Goal: Obtain resource: Download file/media

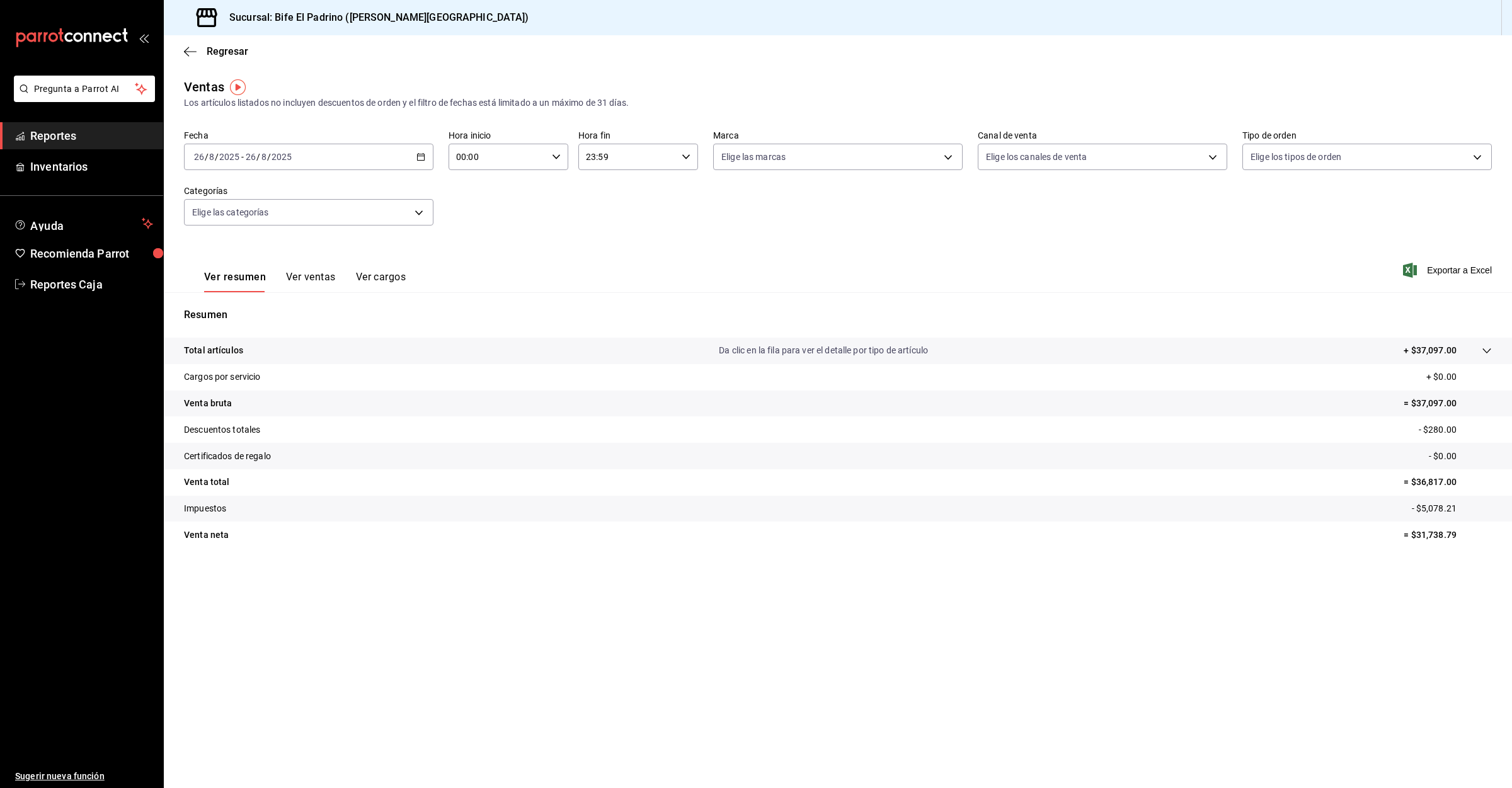
click at [57, 139] on span "Reportes" at bounding box center [91, 135] width 123 height 17
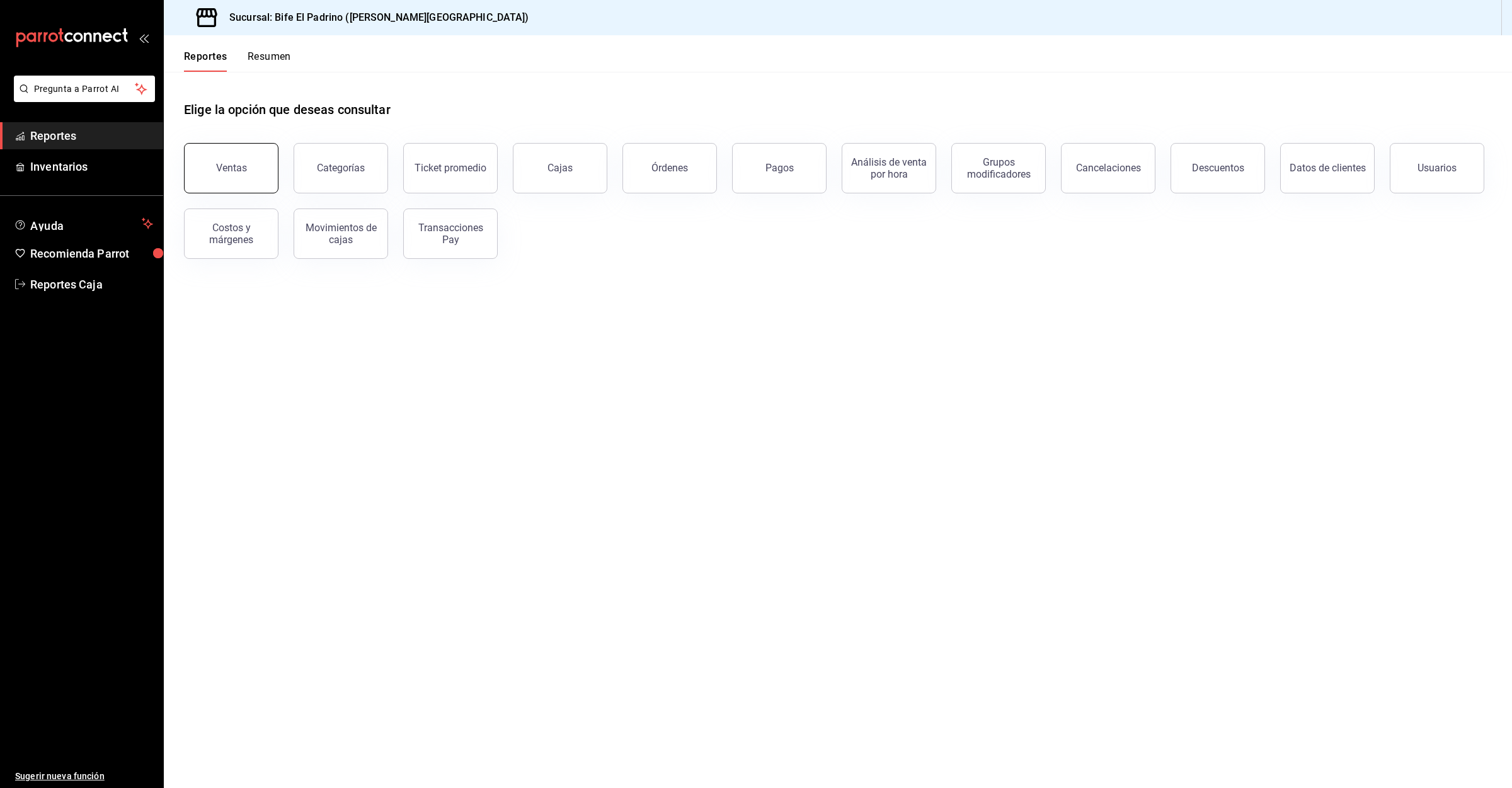
click at [231, 146] on button "Ventas" at bounding box center [231, 168] width 95 height 51
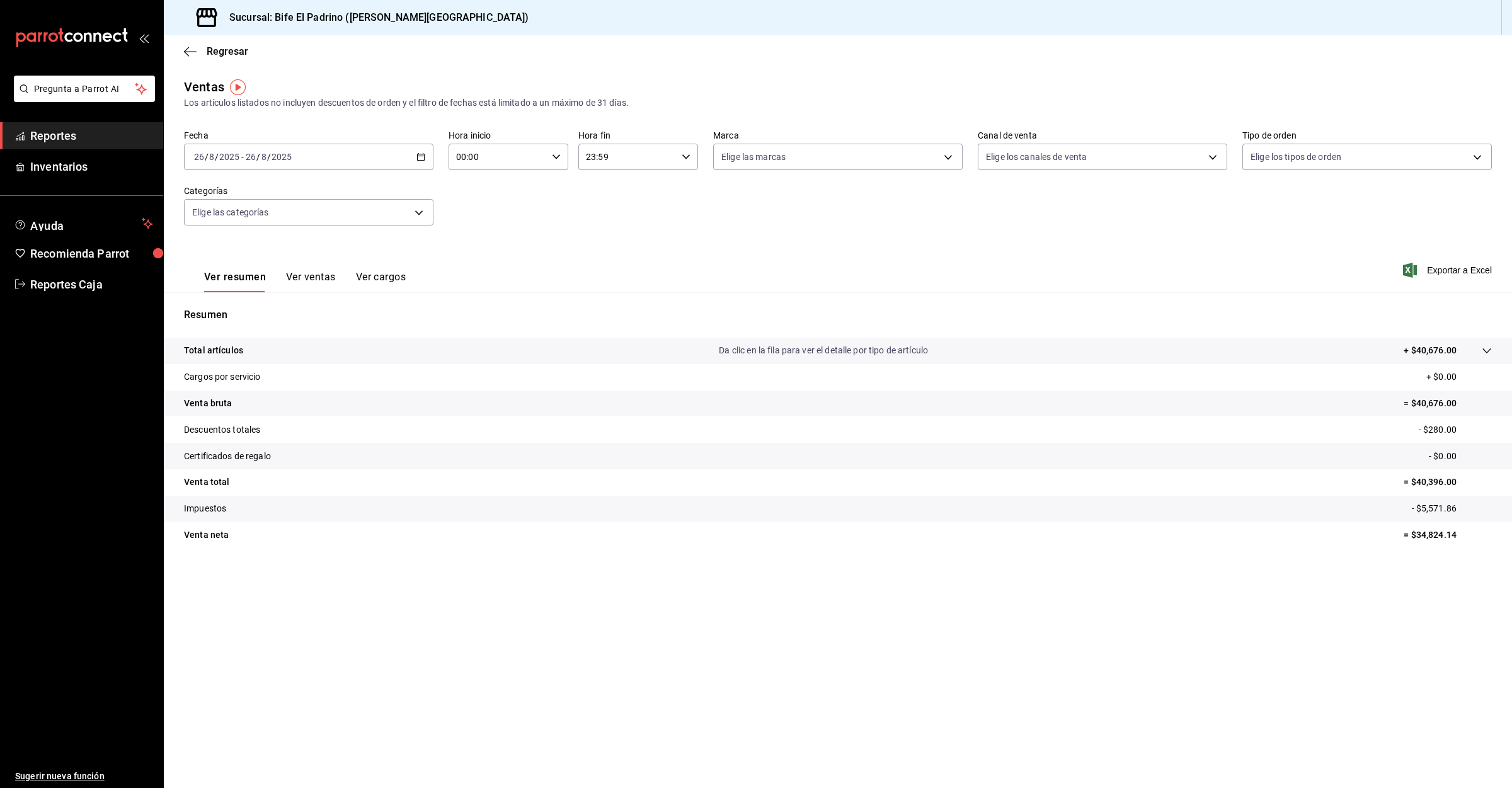
click at [77, 129] on span "Reportes" at bounding box center [91, 135] width 123 height 17
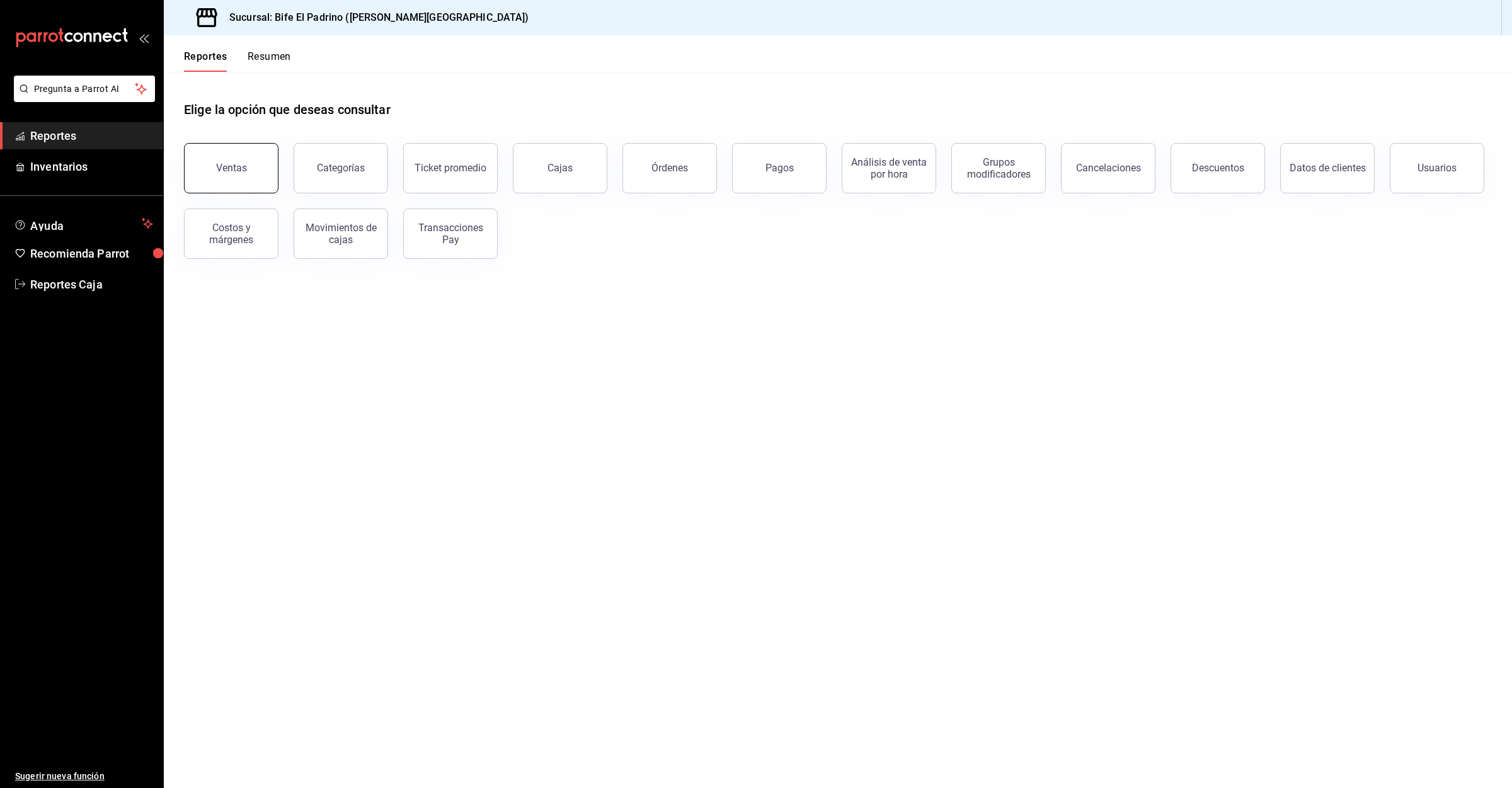
click at [236, 153] on button "Ventas" at bounding box center [231, 168] width 95 height 51
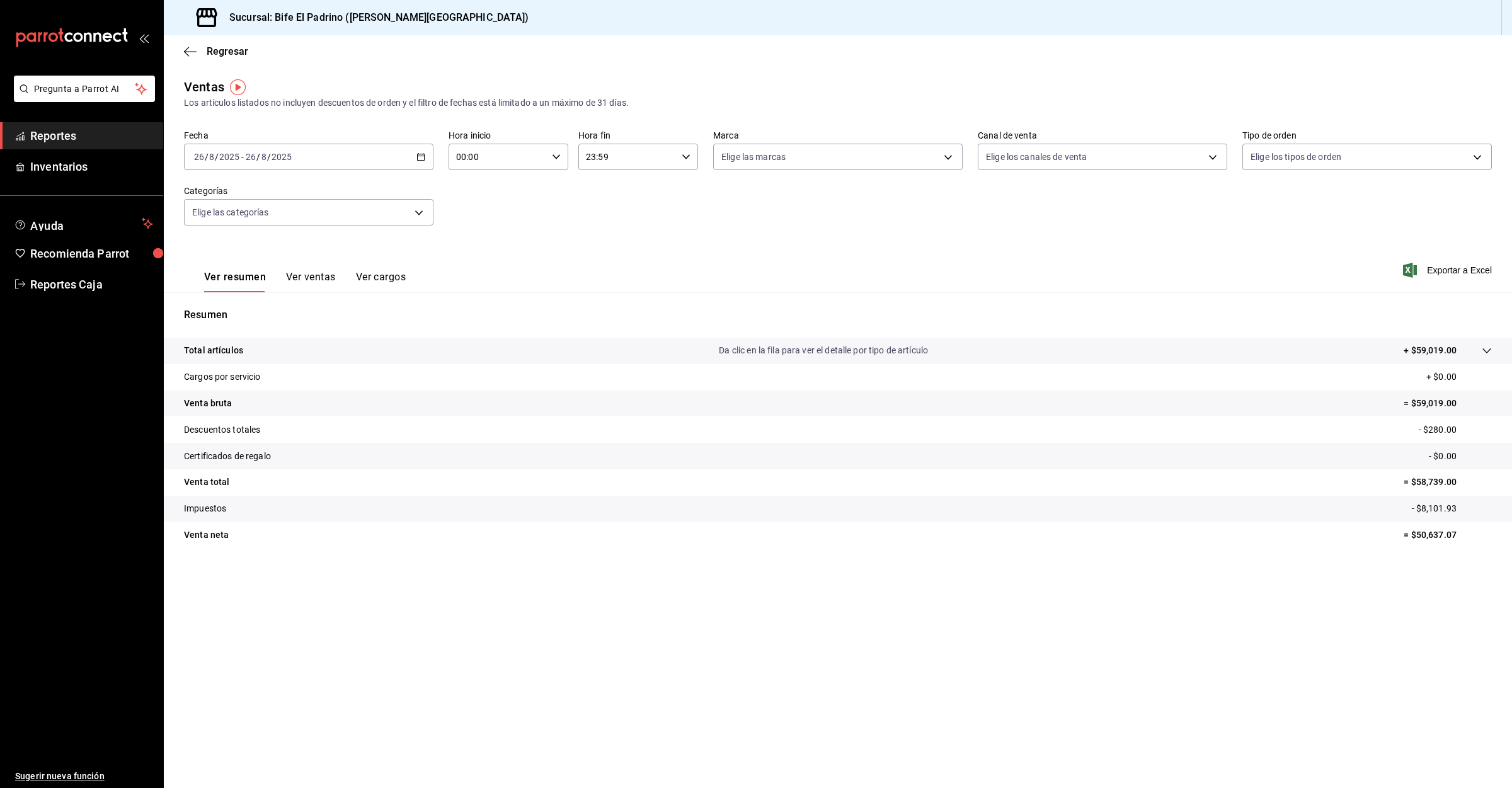
click at [1439, 269] on span "Exportar a Excel" at bounding box center [1448, 270] width 86 height 15
